Goal: Book appointment/travel/reservation

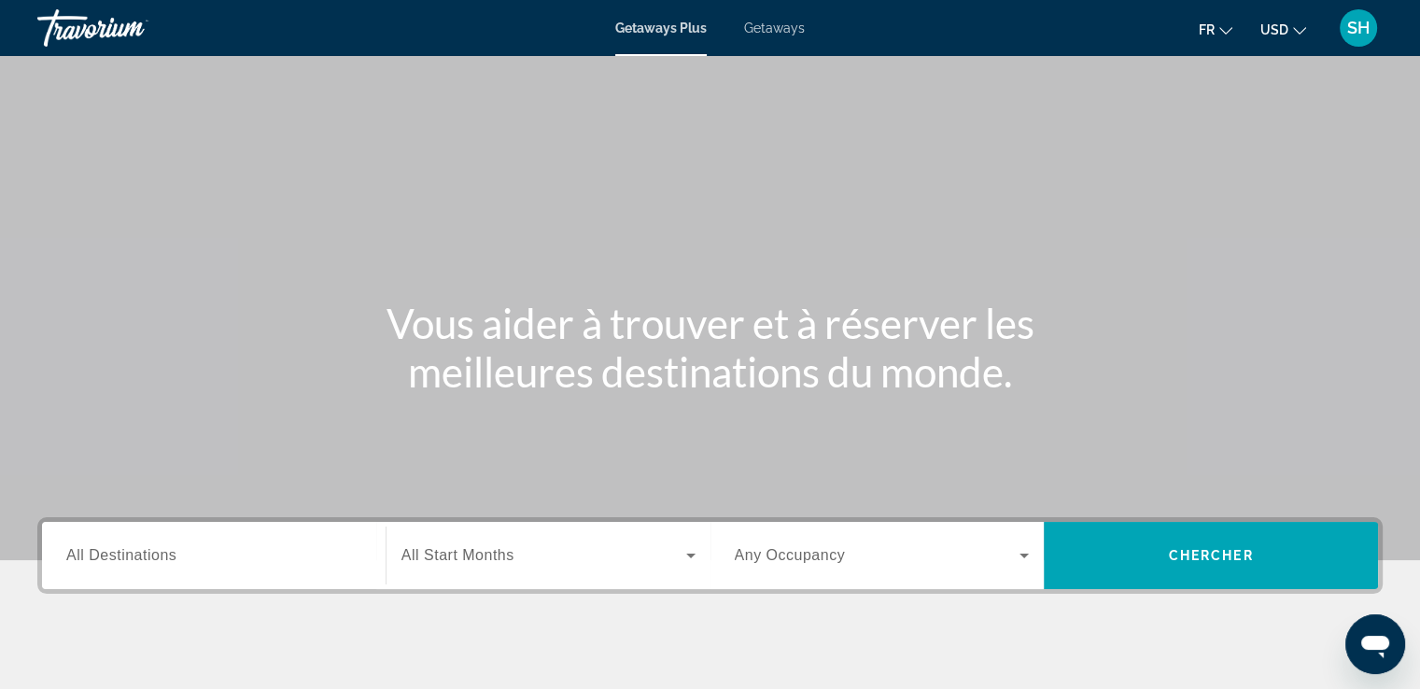
click at [1288, 25] on button "USD USD ($) MXN (Mex$) CAD (Can$) GBP (£) EUR (€) AUD (A$) NZD (NZ$) CNY (CN¥)" at bounding box center [1283, 29] width 46 height 27
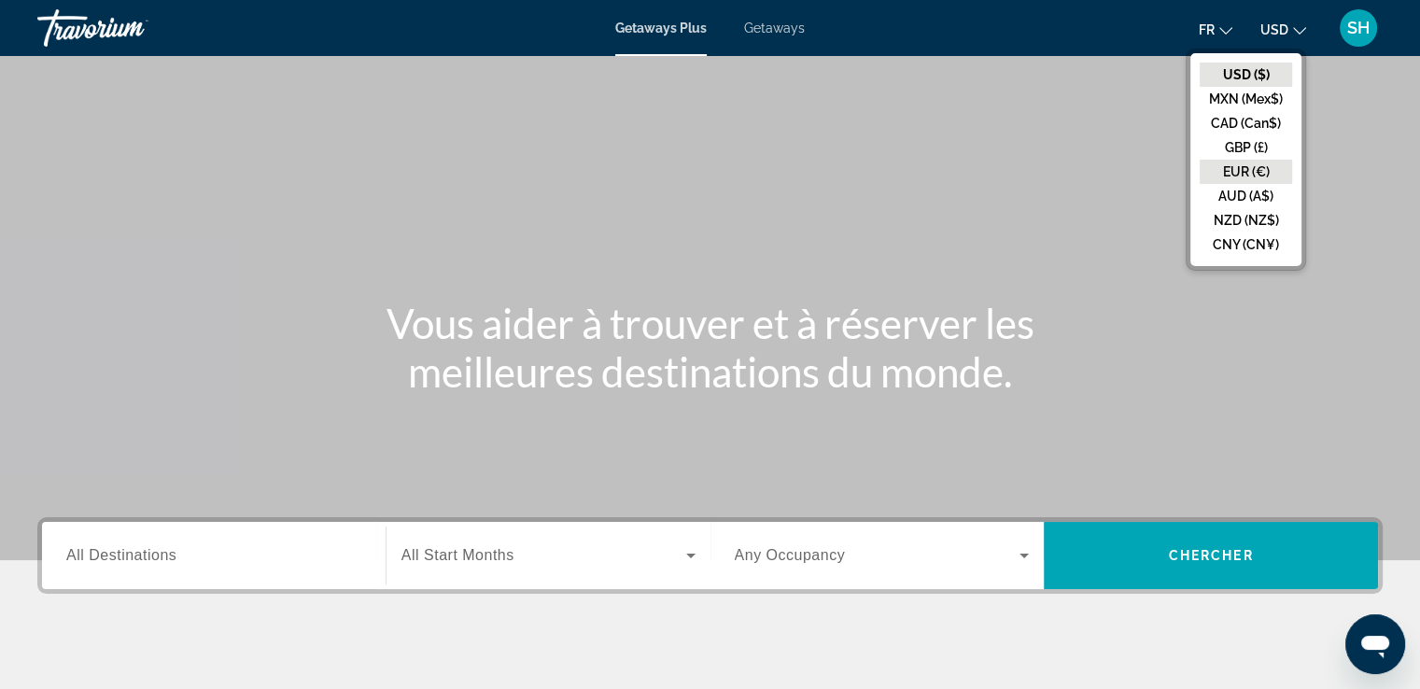
click at [1227, 165] on button "EUR (€)" at bounding box center [1246, 172] width 92 height 24
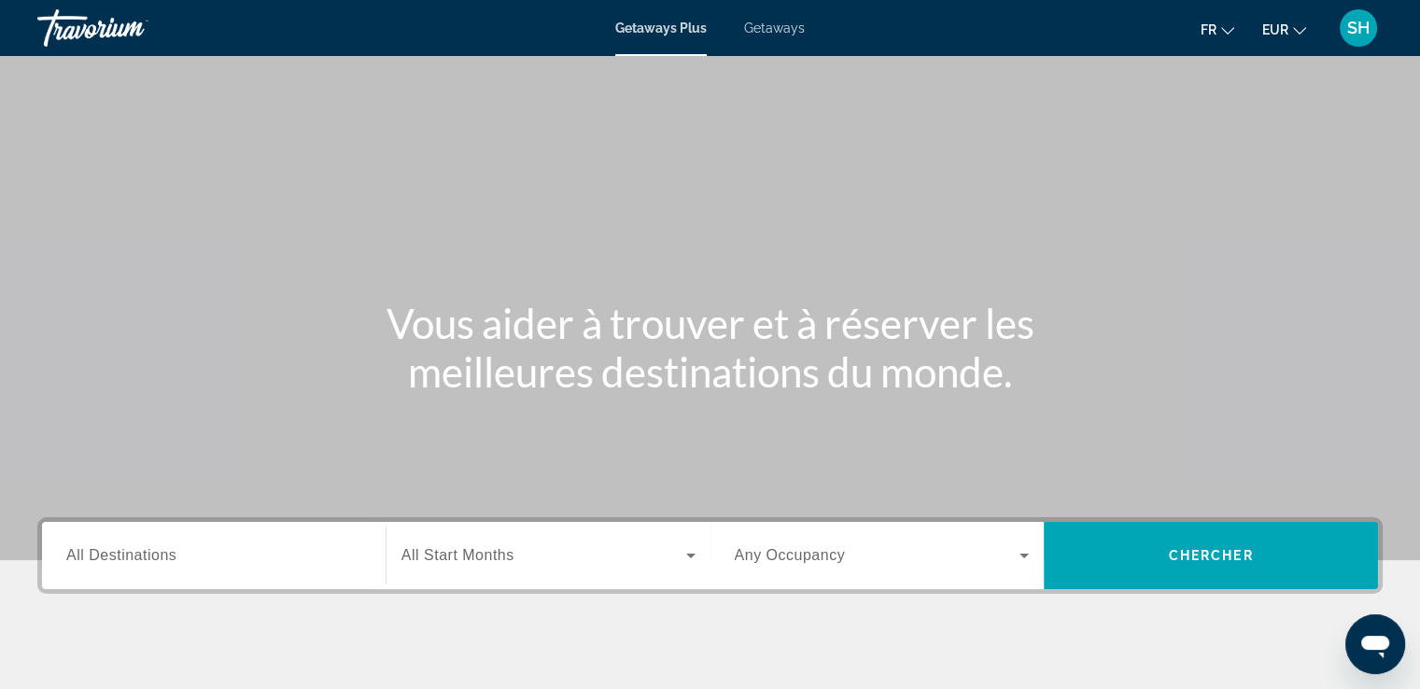
click at [762, 27] on span "Getaways" at bounding box center [774, 28] width 61 height 15
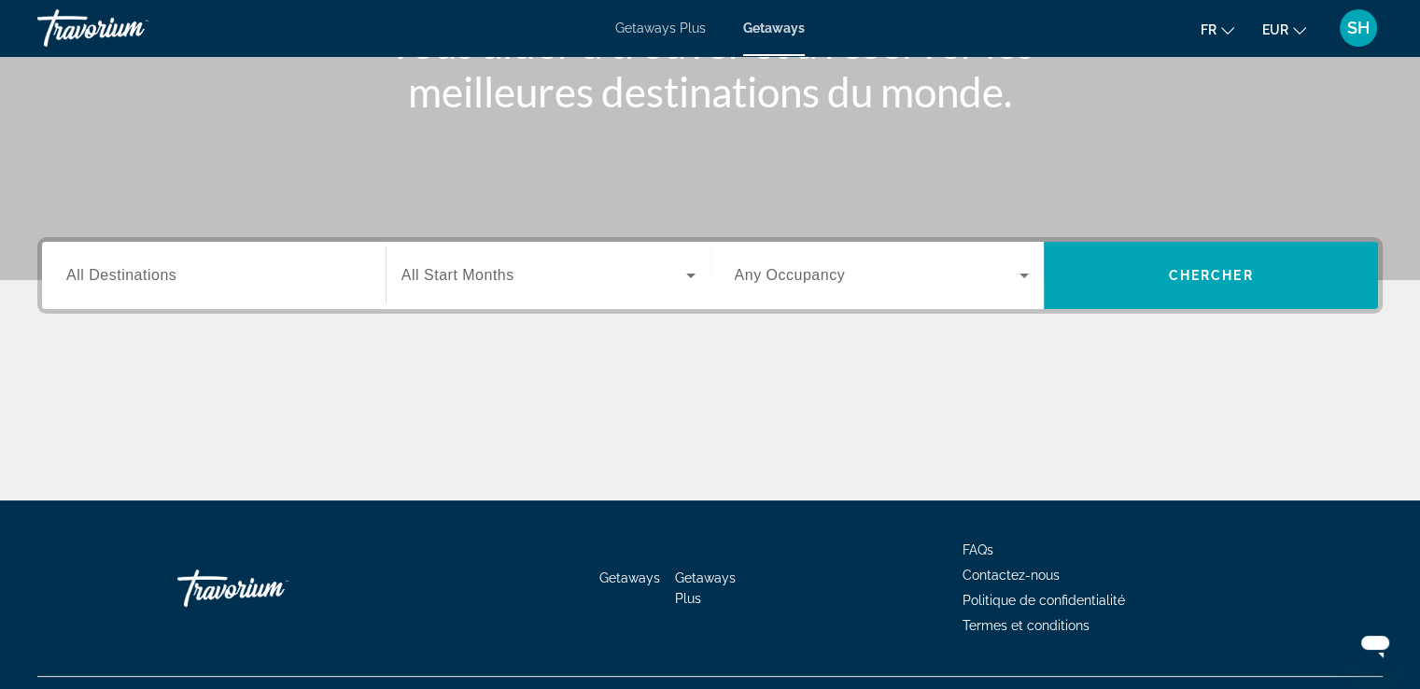
click at [175, 283] on span "All Destinations" at bounding box center [121, 275] width 110 height 16
click at [175, 284] on input "Destination All Destinations" at bounding box center [213, 276] width 295 height 22
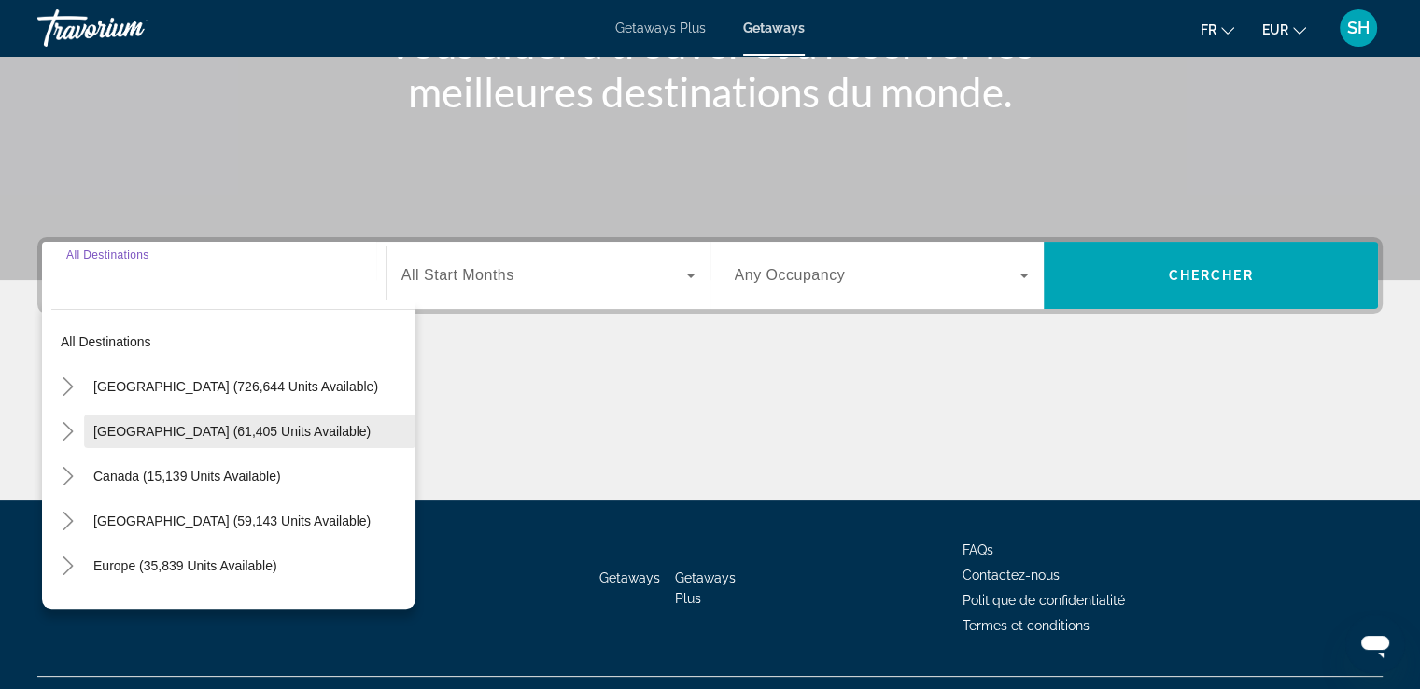
scroll to position [320, 0]
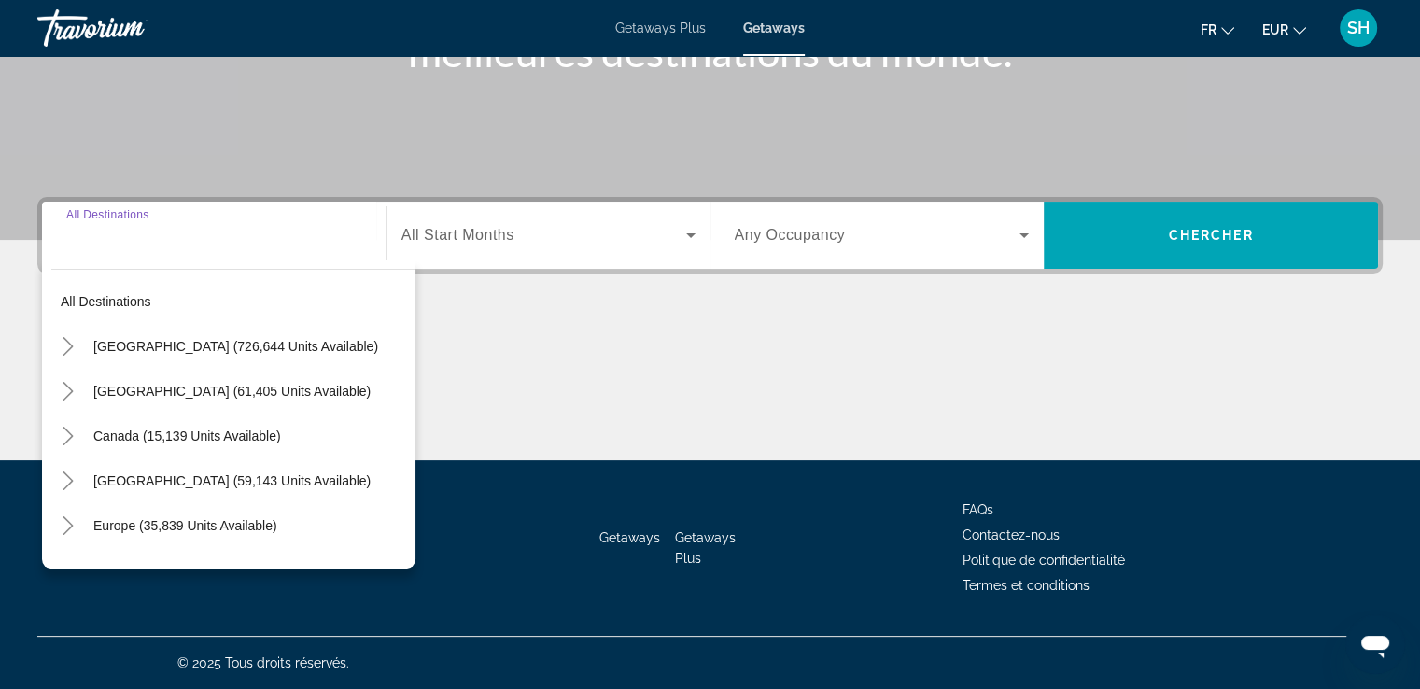
drag, startPoint x: 120, startPoint y: 516, endPoint x: 154, endPoint y: 506, distance: 35.1
click at [121, 519] on span "Europe (35,839 units available)" at bounding box center [185, 525] width 184 height 15
type input "**********"
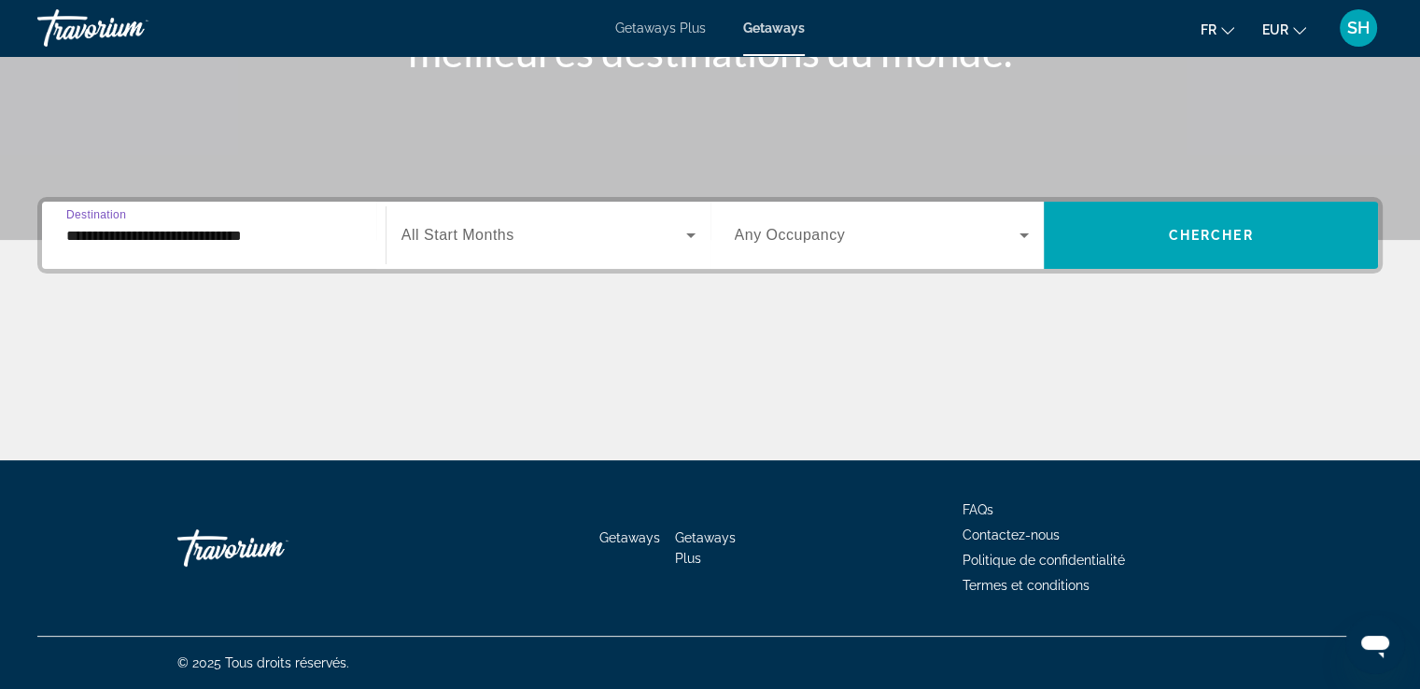
click at [507, 243] on span "All Start Months" at bounding box center [457, 235] width 113 height 16
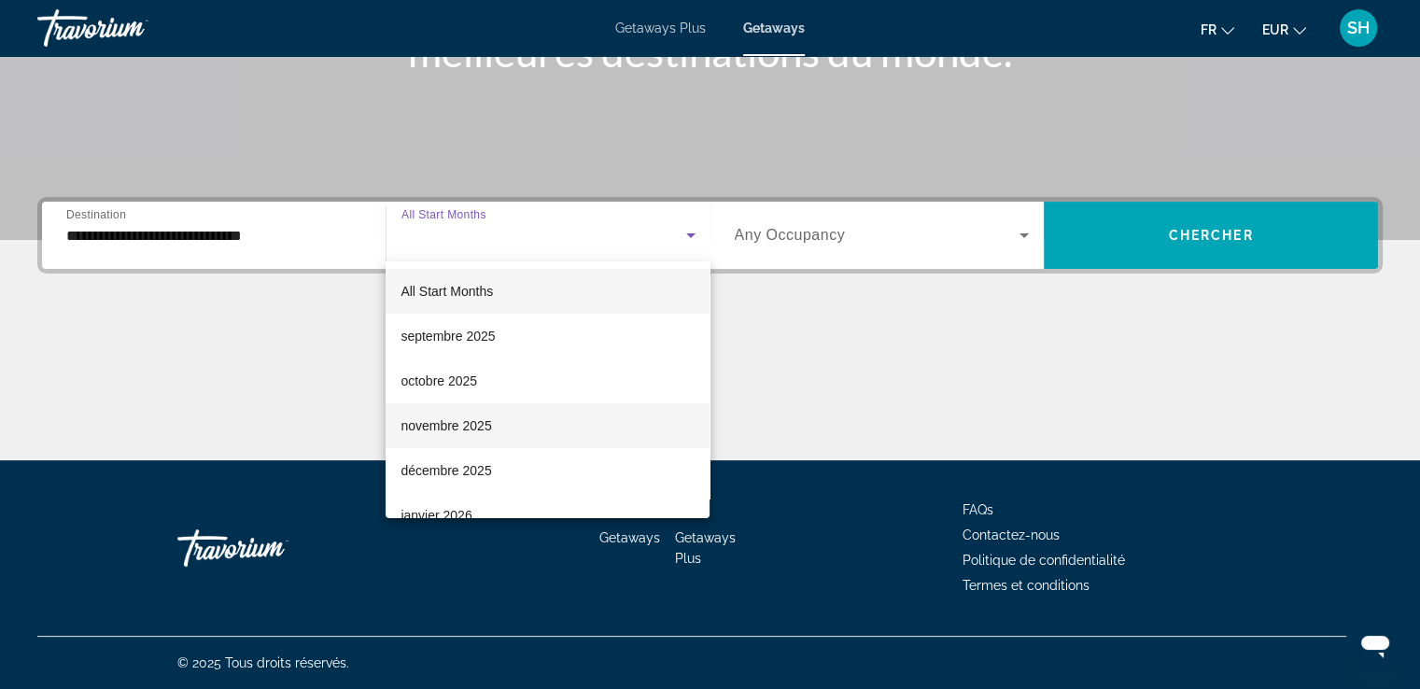
drag, startPoint x: 454, startPoint y: 466, endPoint x: 680, endPoint y: 404, distance: 234.2
click at [456, 466] on span "décembre 2025" at bounding box center [445, 470] width 91 height 22
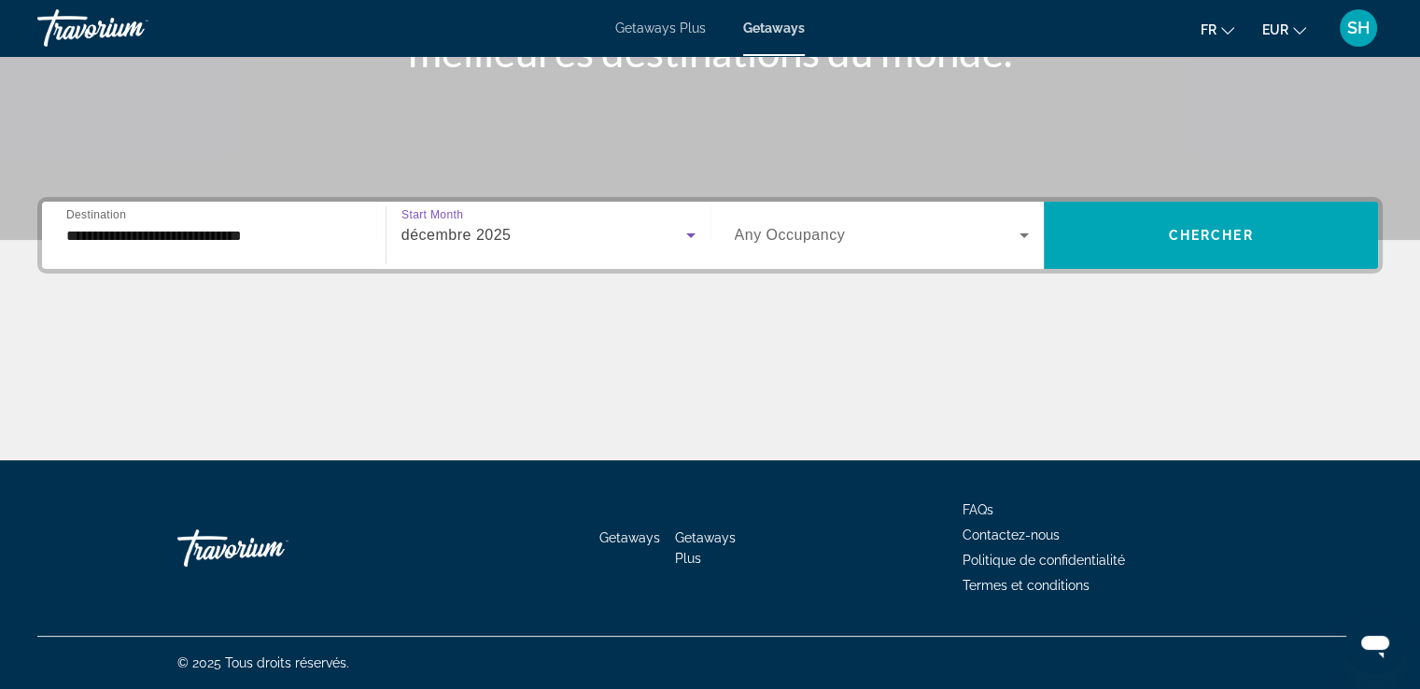
click at [765, 236] on span "Any Occupancy" at bounding box center [790, 235] width 111 height 16
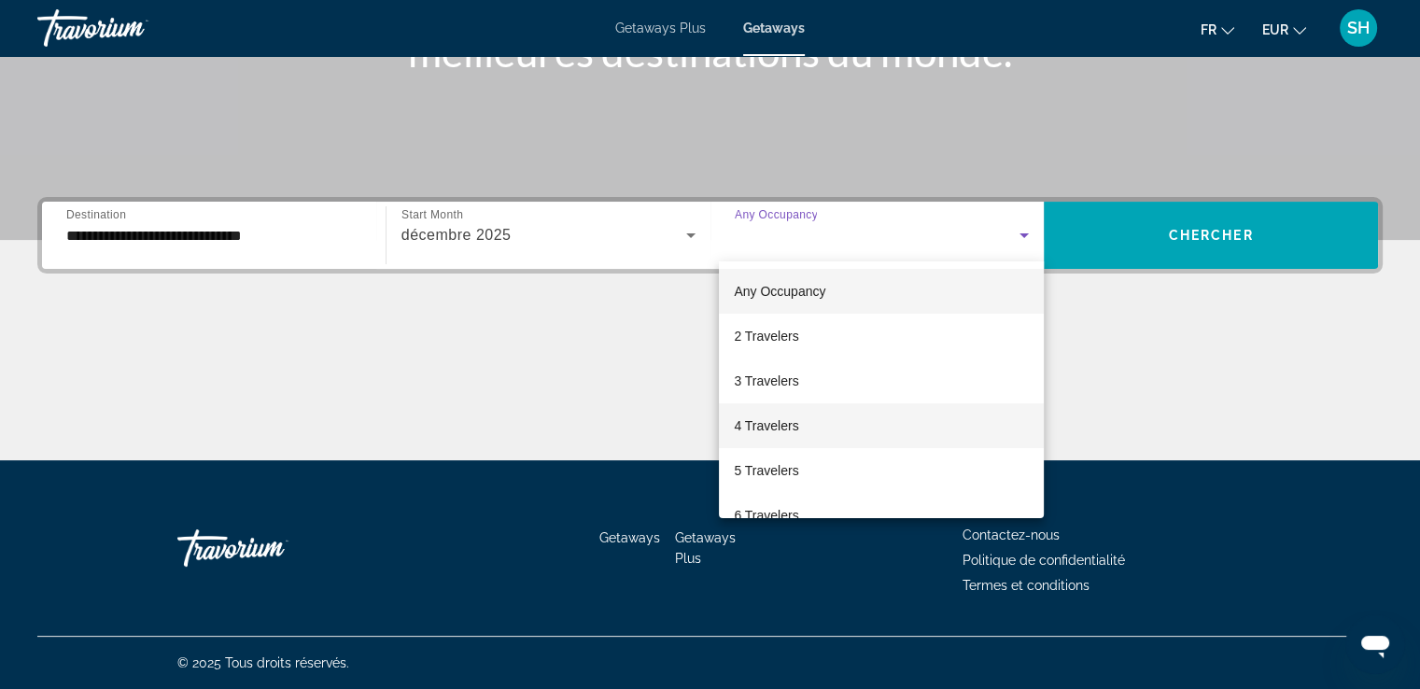
drag, startPoint x: 788, startPoint y: 433, endPoint x: 1026, endPoint y: 334, distance: 257.8
click at [788, 433] on span "4 Travelers" at bounding box center [766, 425] width 64 height 22
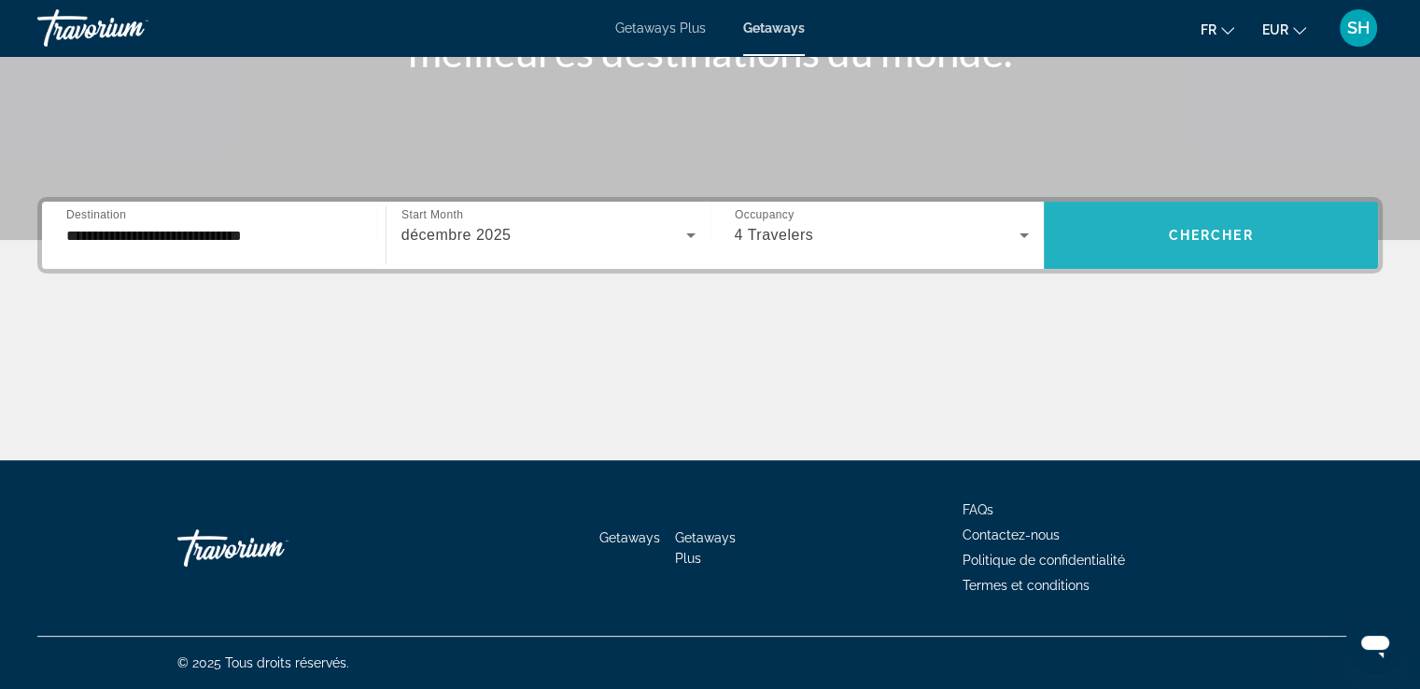
click at [1140, 237] on span "Search widget" at bounding box center [1211, 235] width 334 height 45
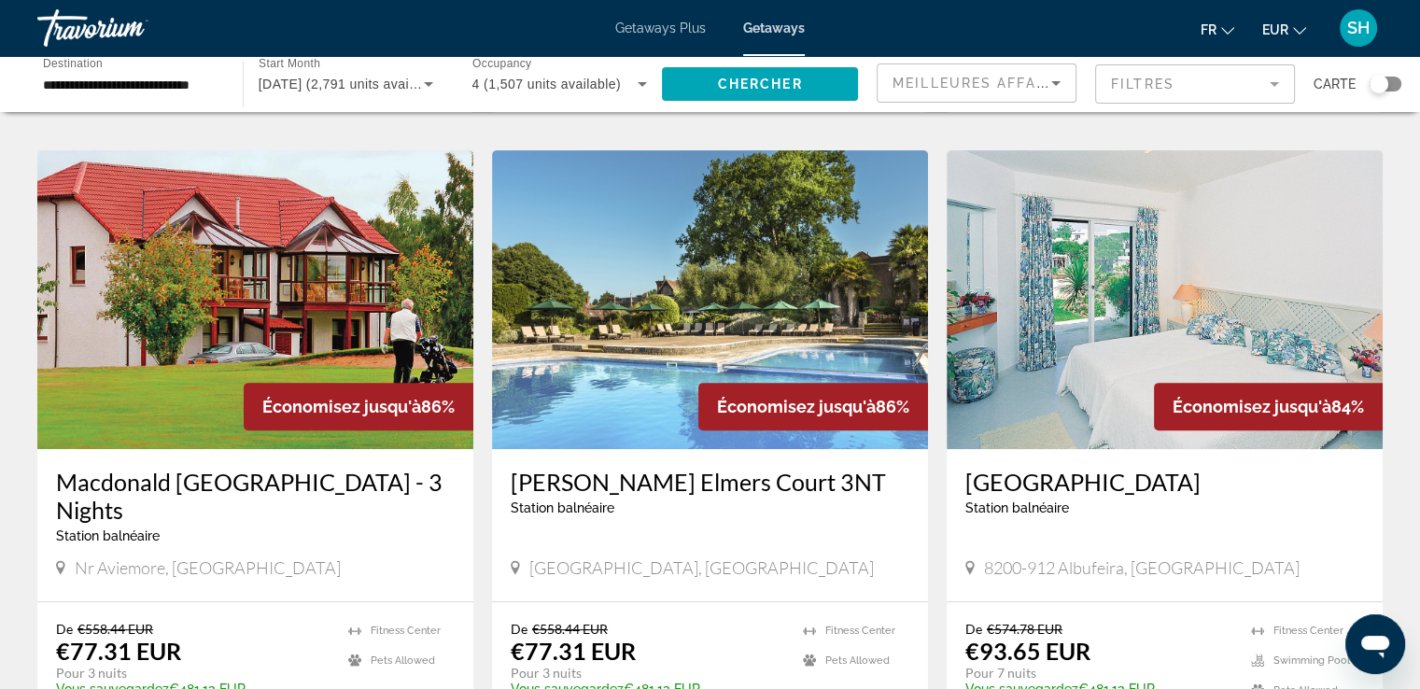
scroll to position [653, 0]
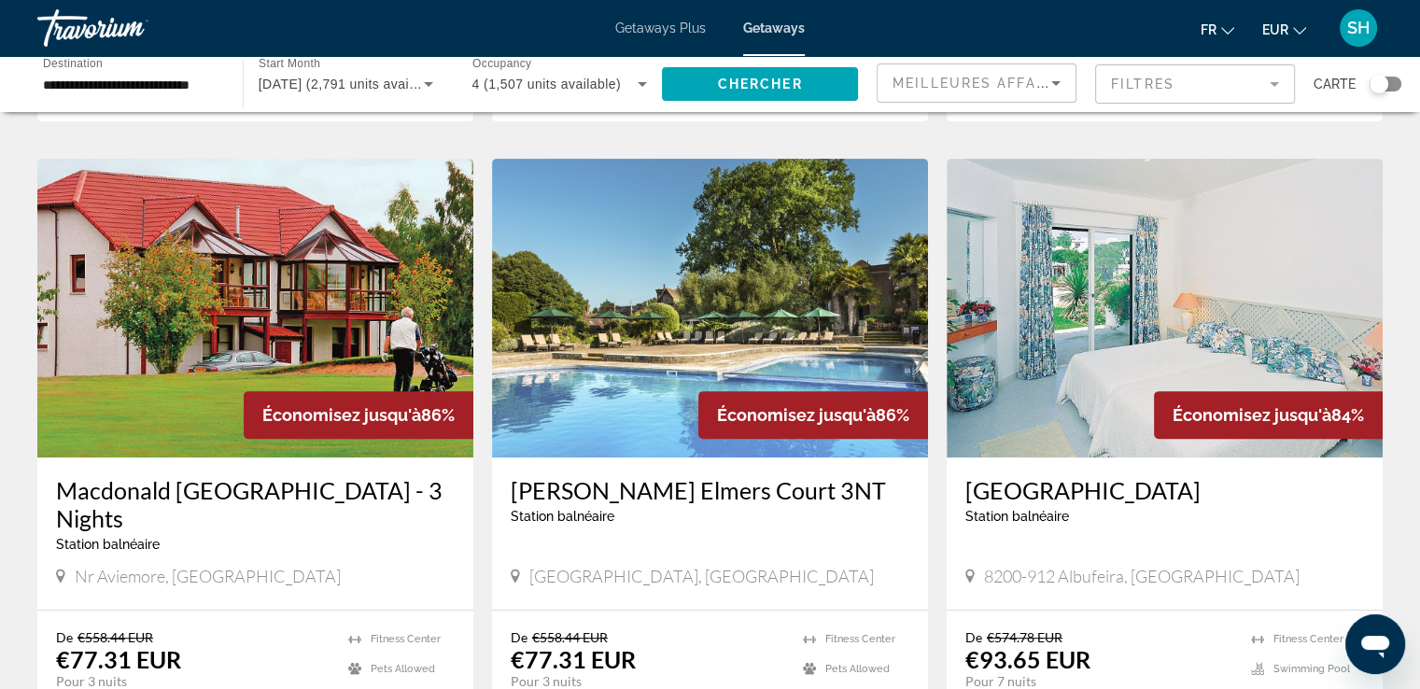
click at [1122, 344] on img "Main content" at bounding box center [1165, 308] width 436 height 299
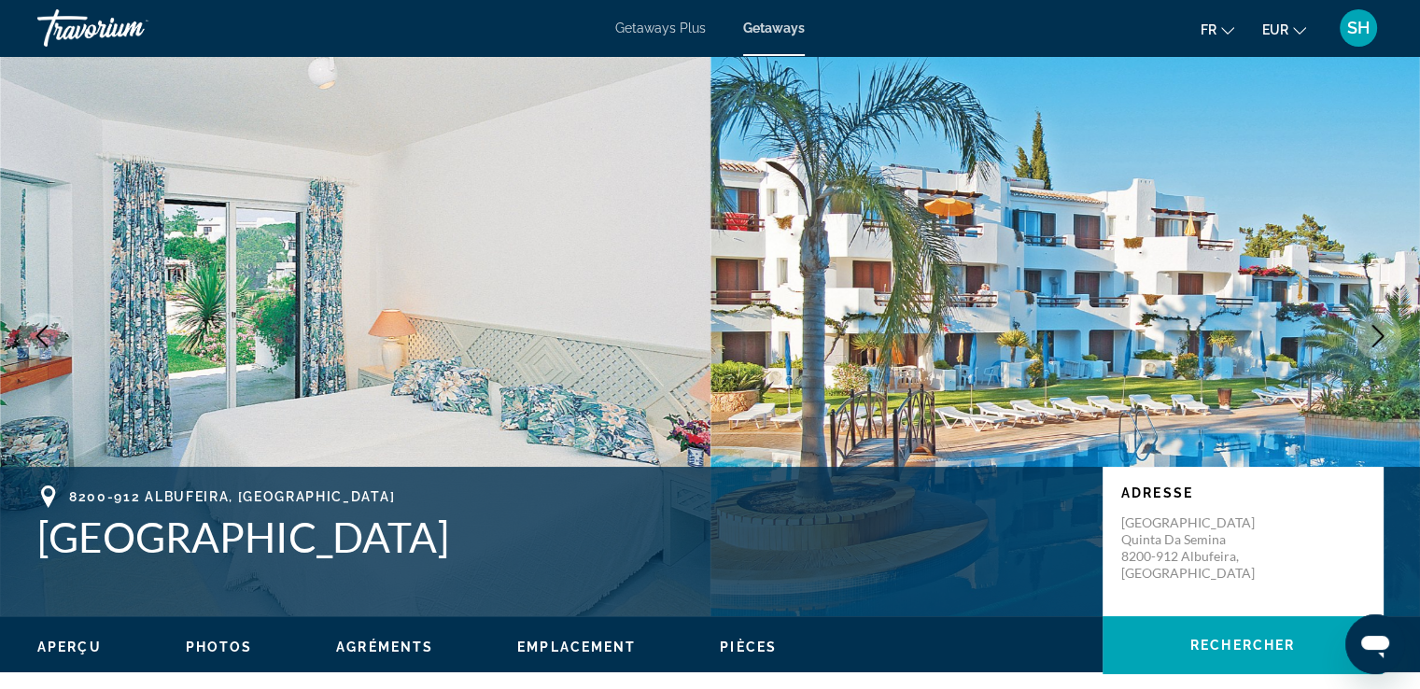
click at [1371, 334] on icon "Next image" at bounding box center [1378, 336] width 22 height 22
click at [1373, 334] on icon "Next image" at bounding box center [1378, 336] width 22 height 22
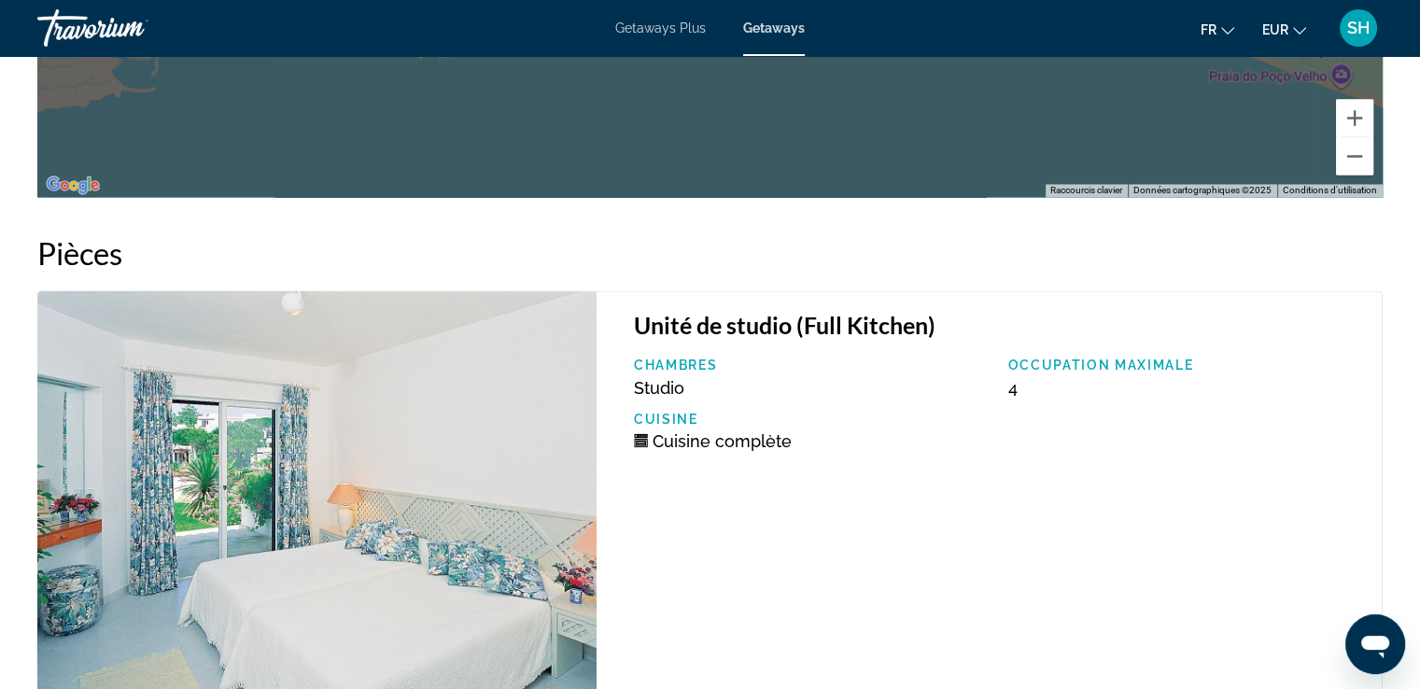
scroll to position [3641, 0]
